Goal: Task Accomplishment & Management: Manage account settings

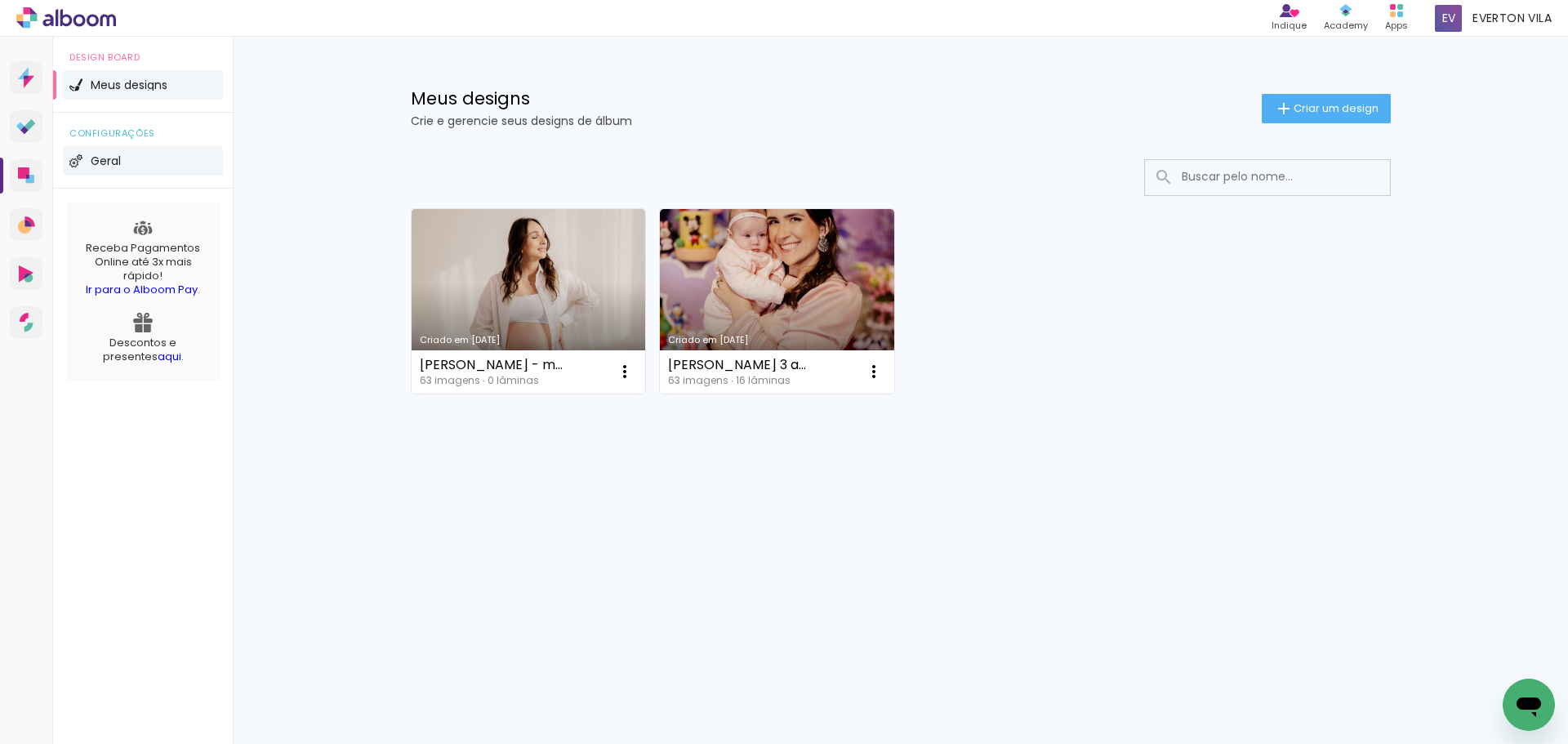
click at [105, 158] on span "Geral" at bounding box center [105, 160] width 30 height 12
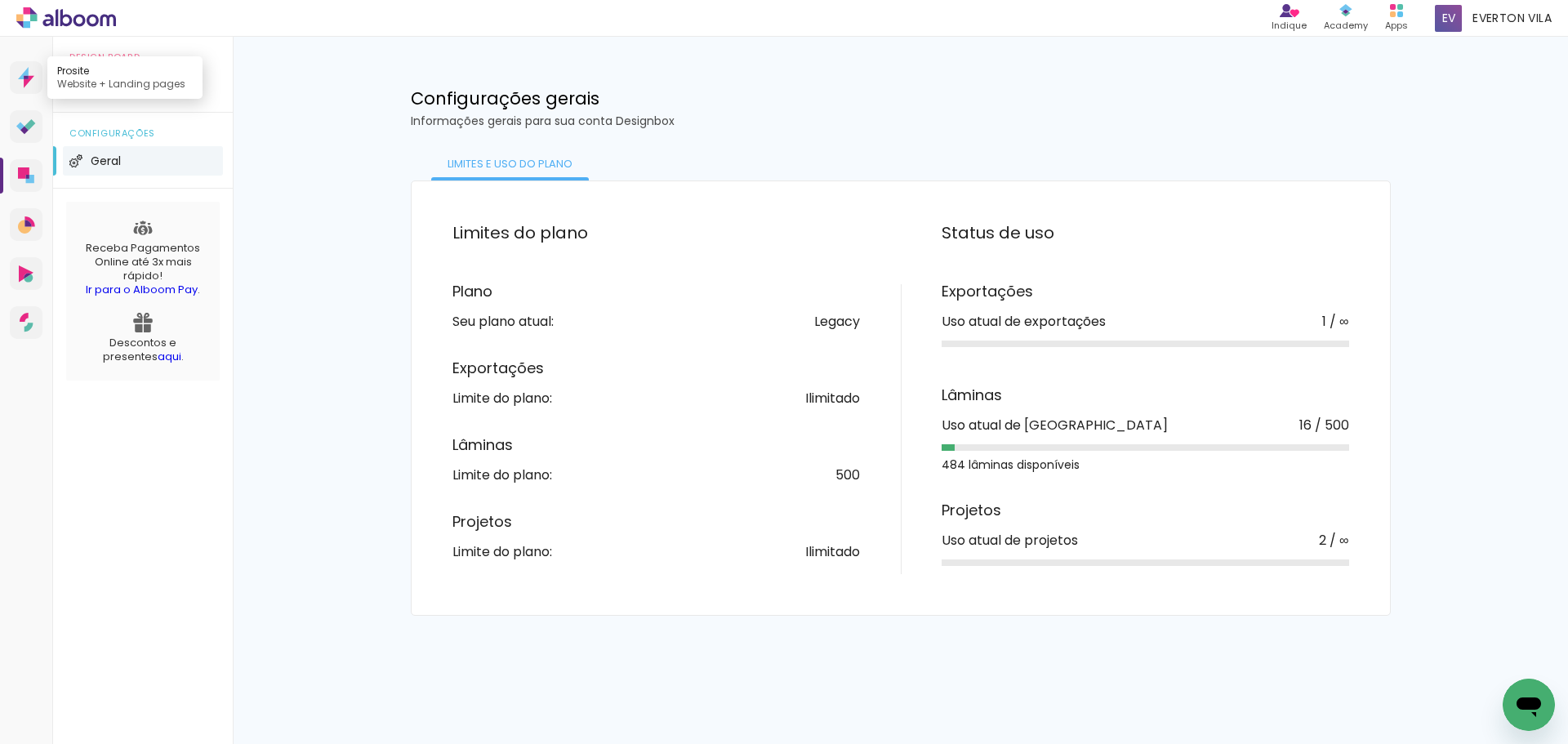
click at [27, 74] on icon at bounding box center [23, 73] width 11 height 12
